Goal: Task Accomplishment & Management: Manage account settings

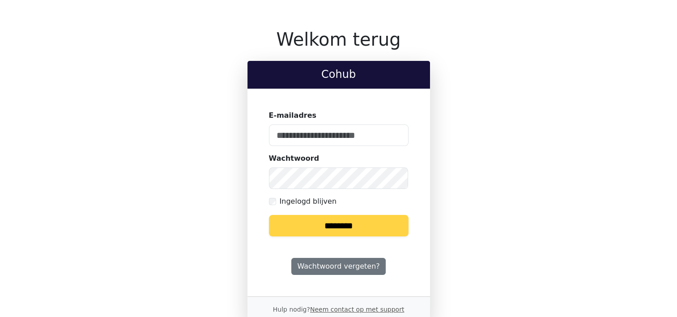
type input "**********"
click at [327, 222] on input "********" at bounding box center [339, 225] width 140 height 21
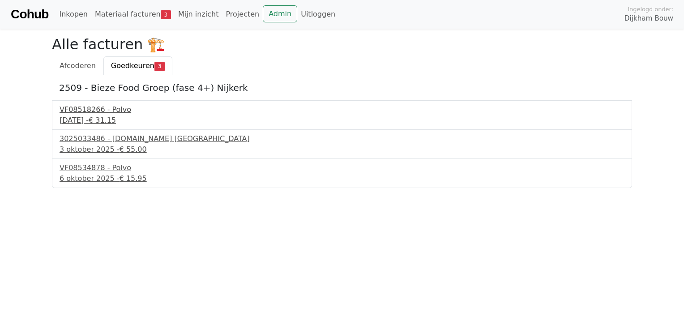
click at [111, 116] on div "29 september 2025 - € 31.15" at bounding box center [342, 120] width 565 height 11
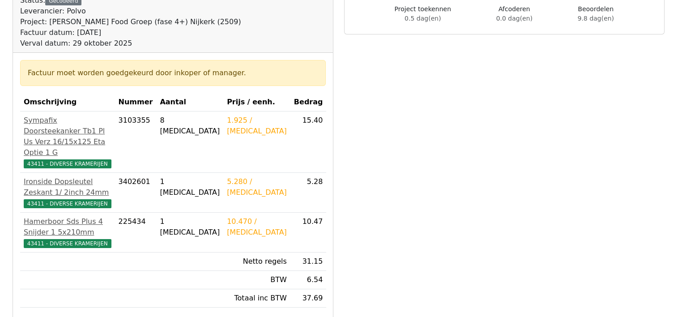
scroll to position [134, 0]
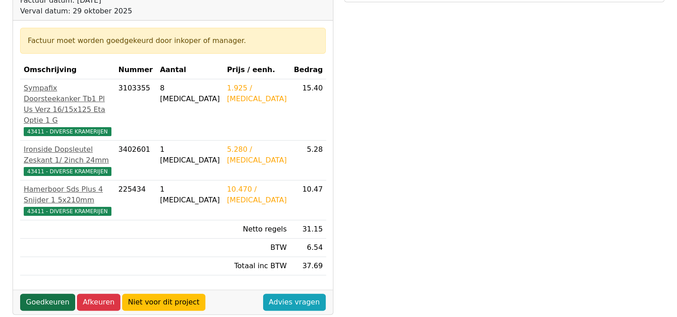
click at [46, 294] on link "Goedkeuren" at bounding box center [47, 302] width 55 height 17
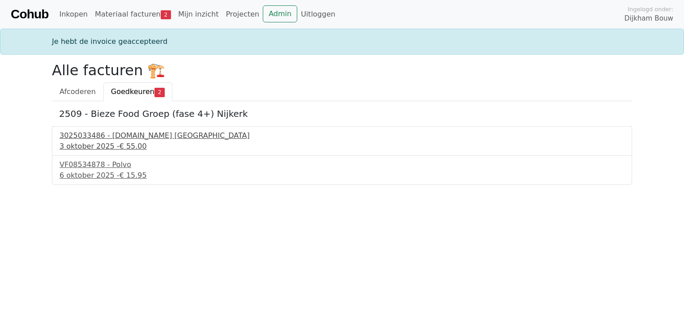
click at [110, 144] on div "3 oktober 2025 - € 55.00" at bounding box center [342, 146] width 565 height 11
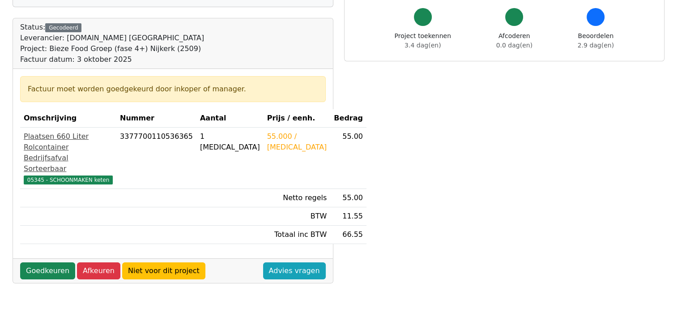
scroll to position [134, 0]
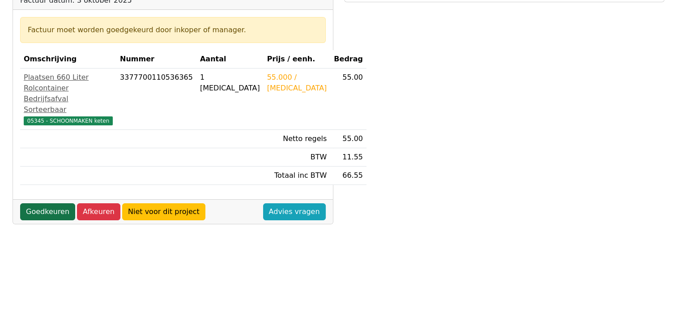
click at [50, 220] on link "Goedkeuren" at bounding box center [47, 211] width 55 height 17
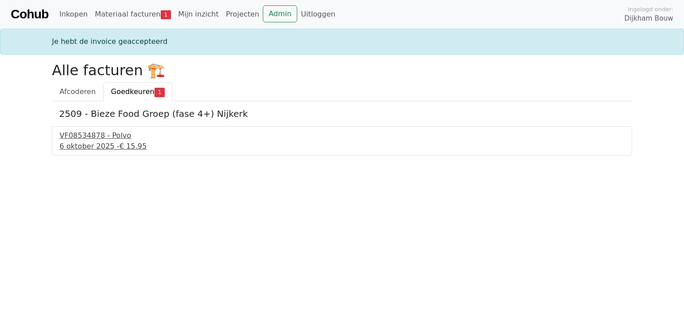
click at [111, 138] on div "VF08534878 - Polvo" at bounding box center [342, 135] width 565 height 11
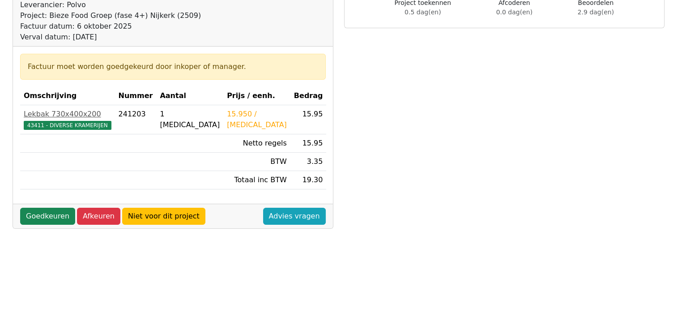
scroll to position [134, 0]
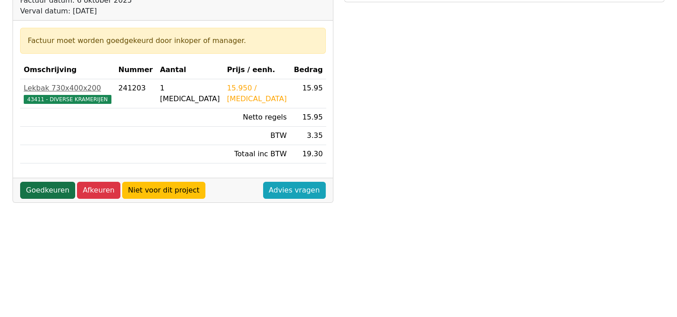
click at [35, 190] on link "Goedkeuren" at bounding box center [47, 190] width 55 height 17
